Goal: Information Seeking & Learning: Understand process/instructions

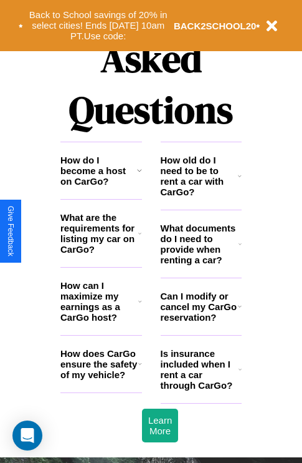
scroll to position [1511, 0]
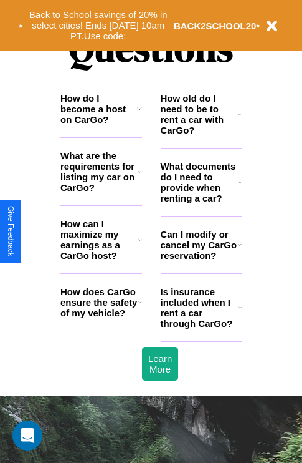
click at [201, 202] on h3 "What documents do I need to provide when renting a car?" at bounding box center [200, 182] width 79 height 42
click at [101, 318] on h3 "How does CarGo ensure the safety of my vehicle?" at bounding box center [99, 302] width 78 height 32
click at [101, 259] on h3 "How can I maximize my earnings as a CarGo host?" at bounding box center [99, 239] width 78 height 42
click at [240, 187] on icon at bounding box center [240, 182] width 3 height 10
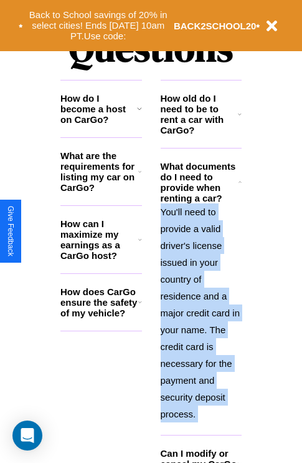
scroll to position [1537, 0]
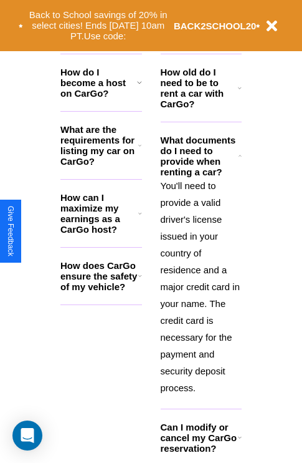
click at [239, 442] on icon at bounding box center [240, 437] width 4 height 10
click at [201, 450] on h3 "Can I modify or cancel my CarGo reservation?" at bounding box center [199, 438] width 77 height 32
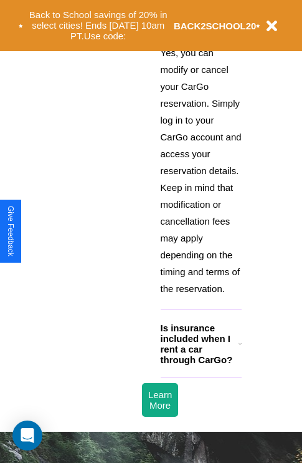
scroll to position [1766, 0]
